Goal: Book appointment/travel/reservation

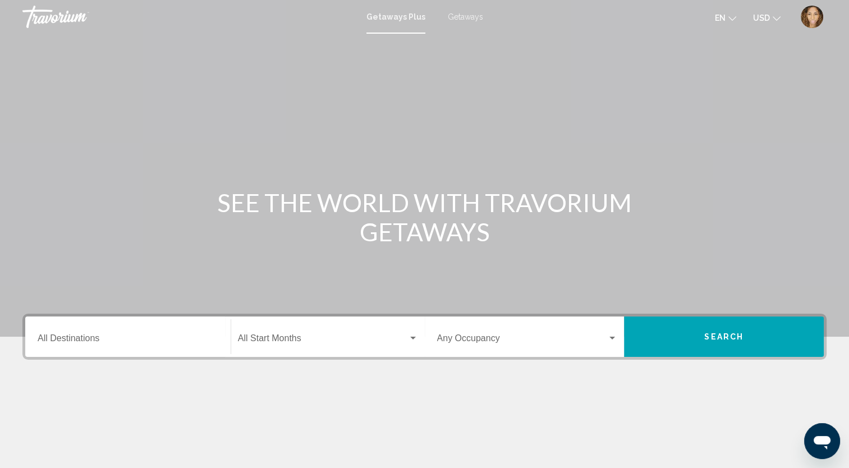
click at [107, 339] on input "Destination All Destinations" at bounding box center [128, 341] width 181 height 10
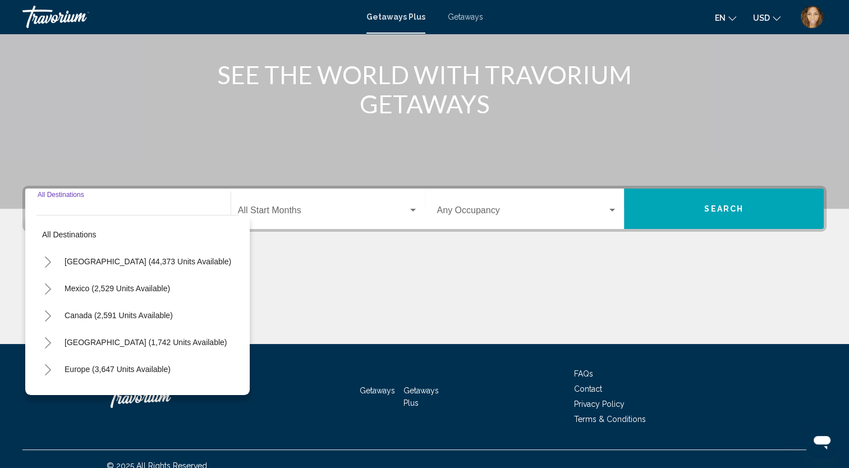
scroll to position [141, 0]
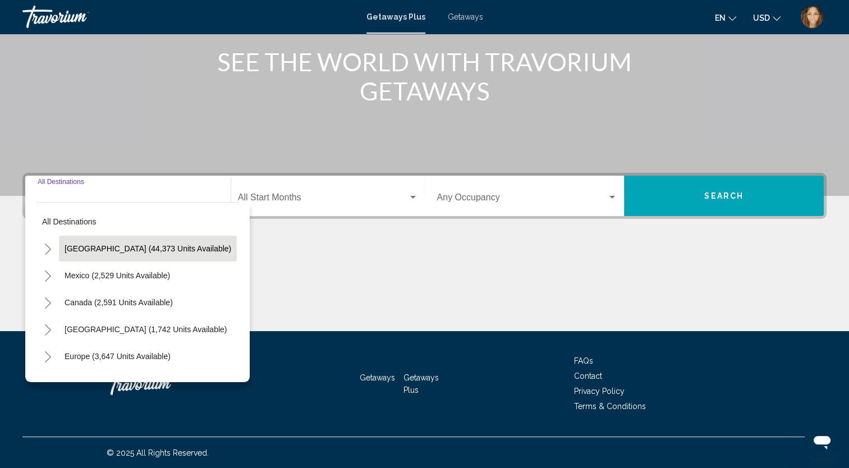
click at [167, 249] on span "[GEOGRAPHIC_DATA] (44,373 units available)" at bounding box center [148, 248] width 167 height 9
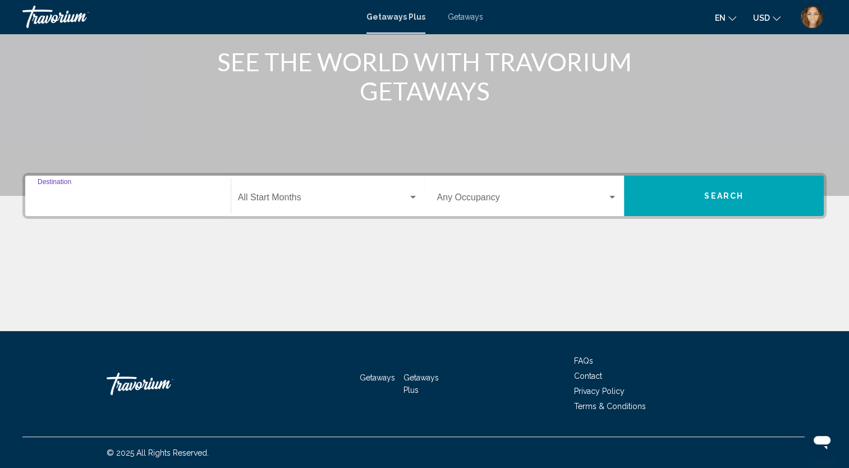
type input "**********"
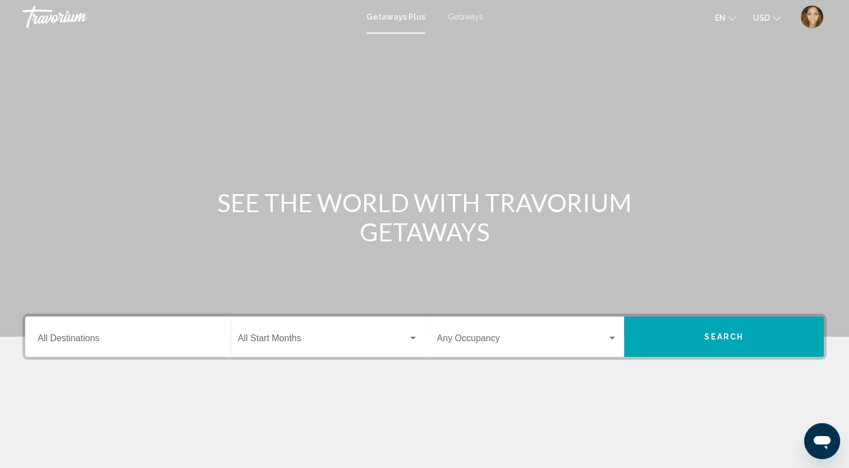
click at [112, 342] on input "Destination All Destinations" at bounding box center [128, 341] width 181 height 10
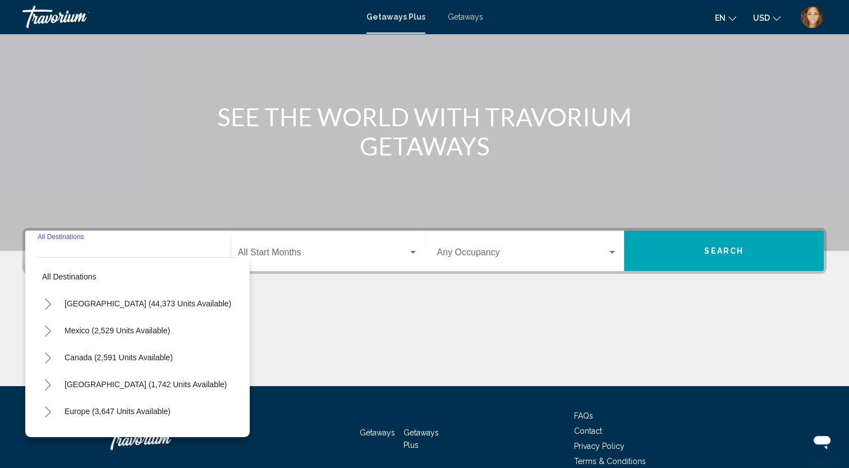
scroll to position [141, 0]
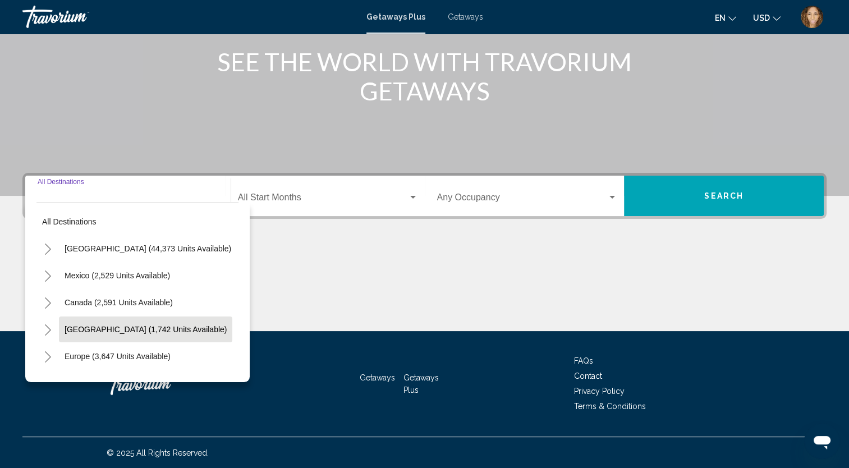
click at [126, 322] on button "[GEOGRAPHIC_DATA] (1,742 units available)" at bounding box center [145, 330] width 173 height 26
type input "**********"
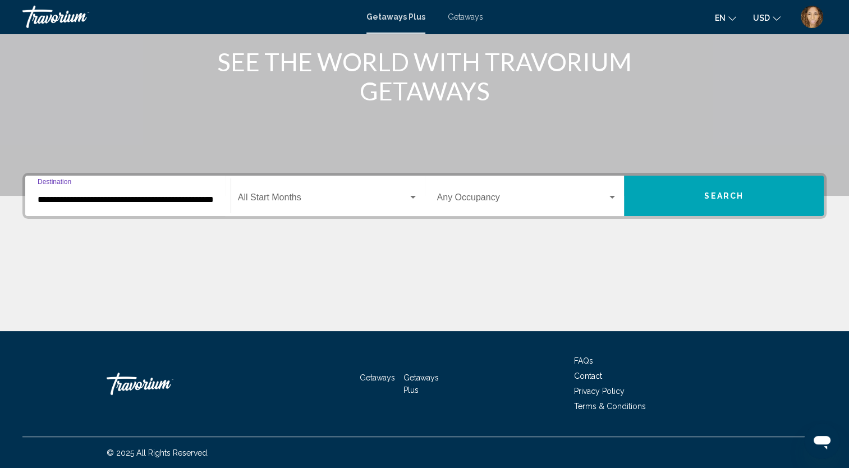
click at [390, 198] on span "Search widget" at bounding box center [323, 200] width 170 height 10
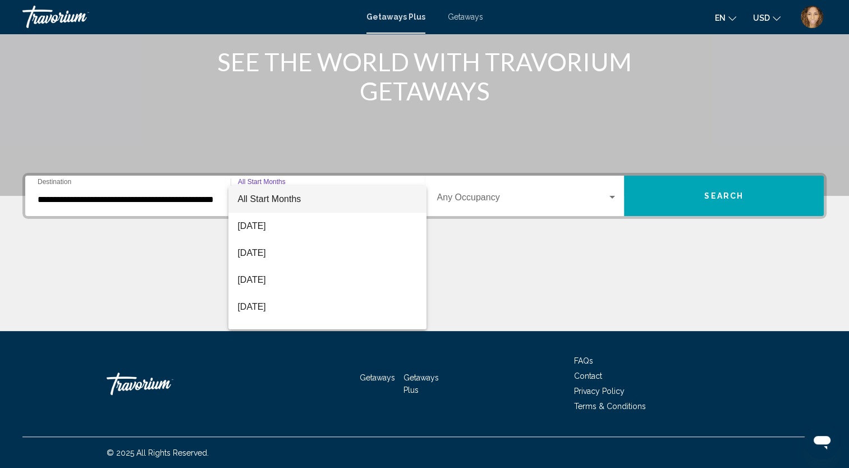
click at [742, 198] on div at bounding box center [424, 234] width 849 height 468
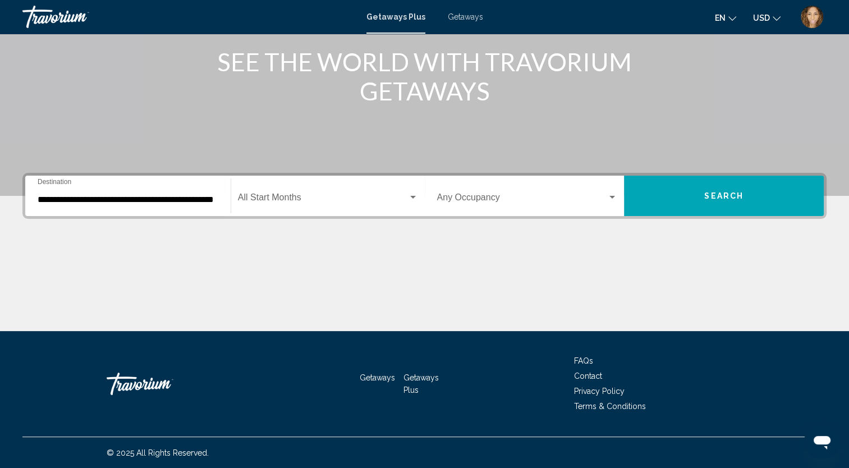
click at [723, 199] on span "Search" at bounding box center [723, 196] width 39 height 9
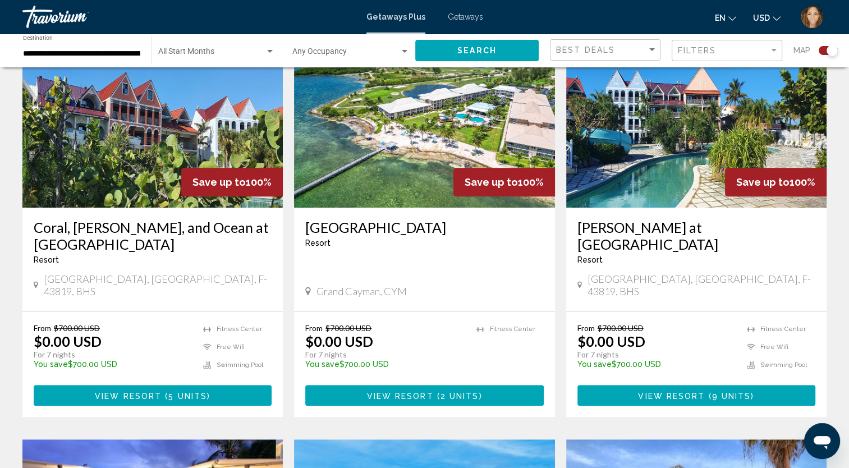
scroll to position [437, 0]
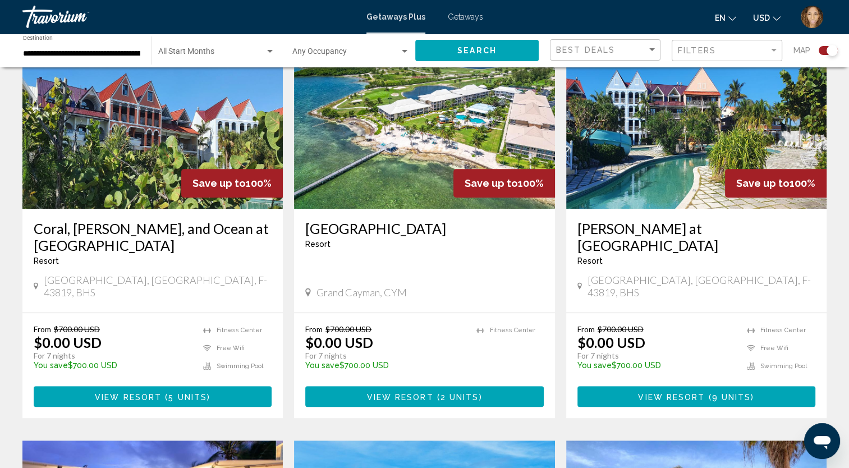
click at [413, 153] on img "Main content" at bounding box center [424, 119] width 260 height 180
